Goal: Find specific page/section: Find specific page/section

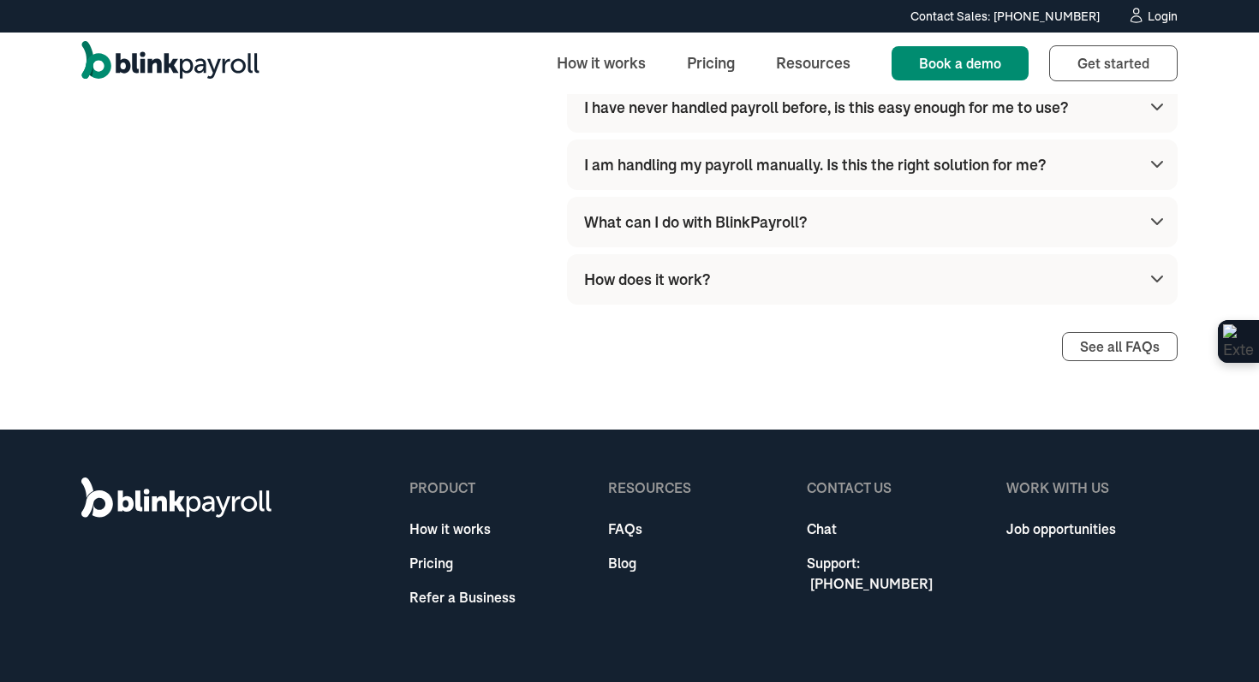
scroll to position [4992, 0]
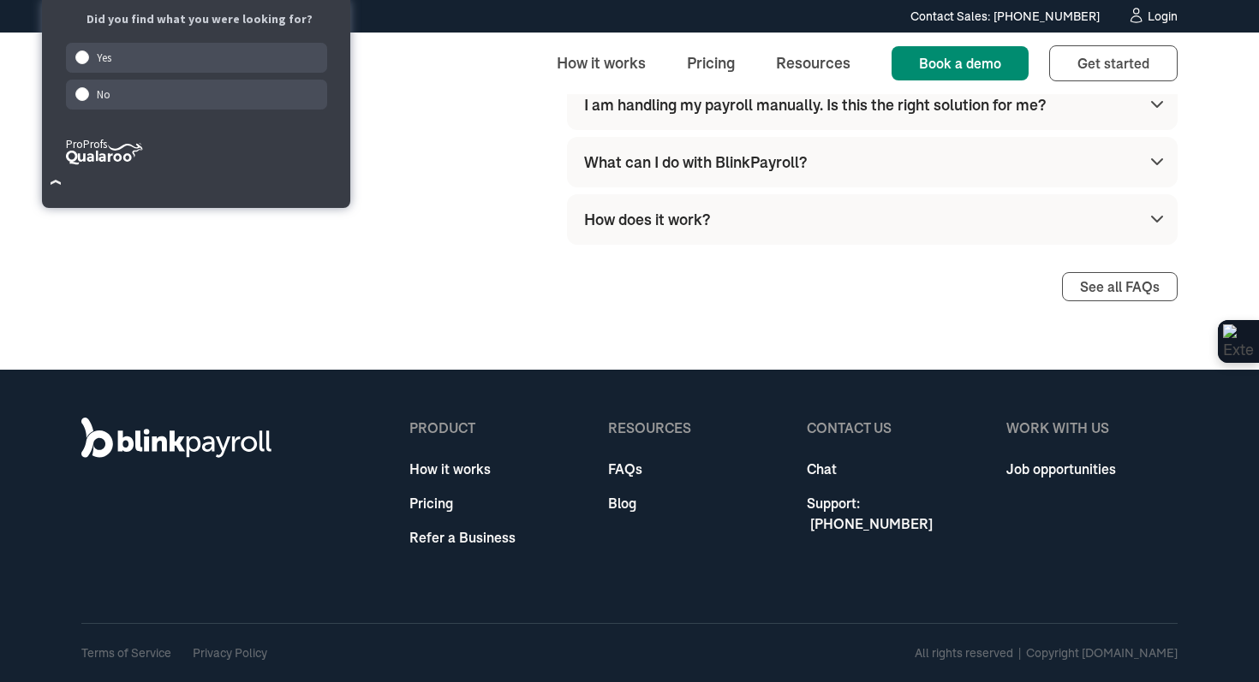
click at [1016, 465] on link "Job opportunities" at bounding box center [1061, 469] width 110 height 21
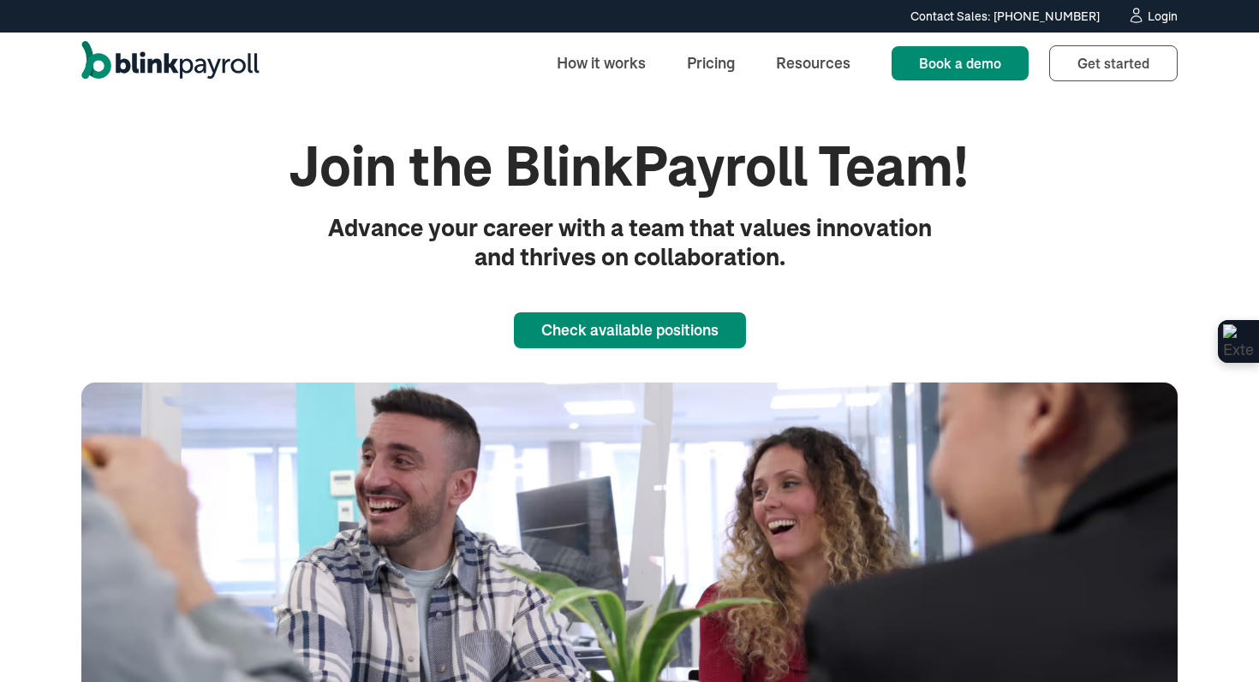
scroll to position [54, 0]
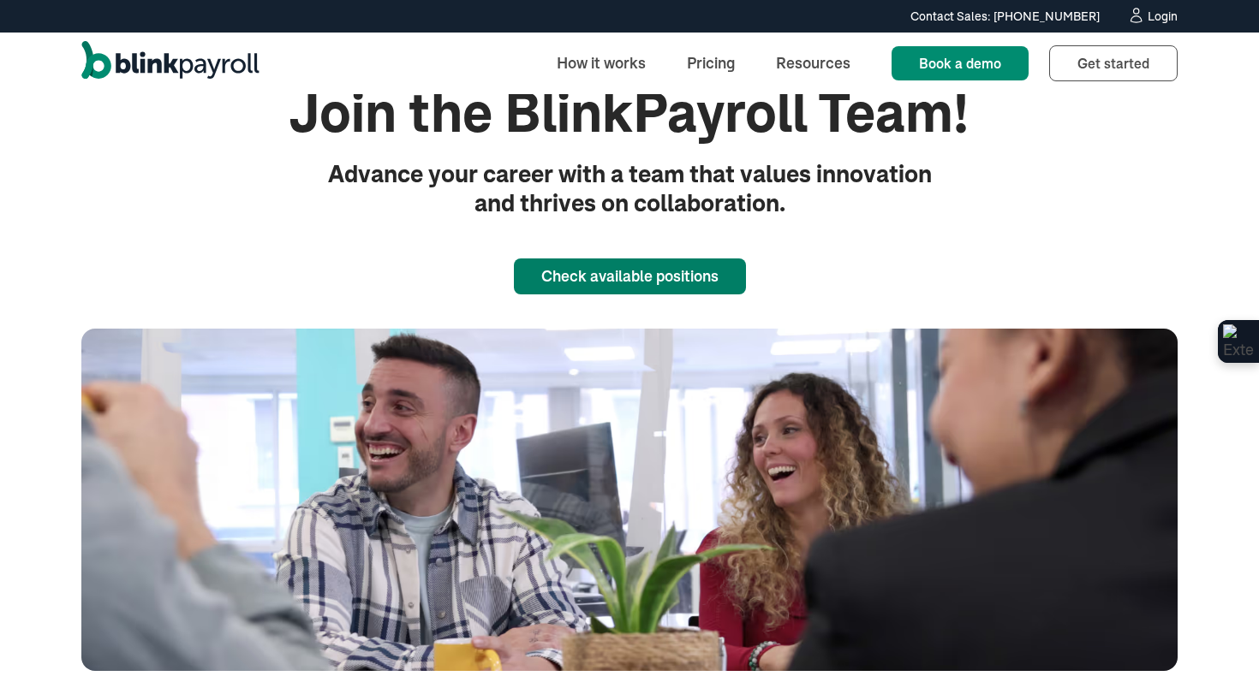
click at [611, 263] on link "Check available positions" at bounding box center [630, 277] width 232 height 36
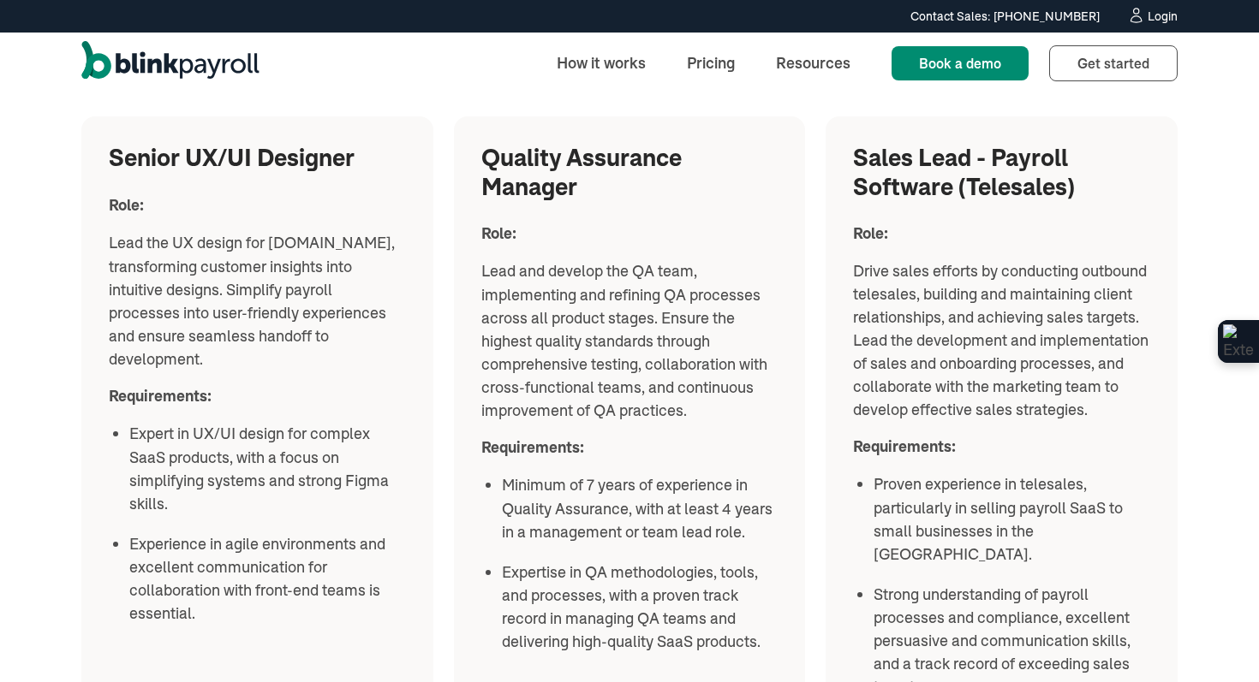
scroll to position [2086, 0]
